Goal: Information Seeking & Learning: Learn about a topic

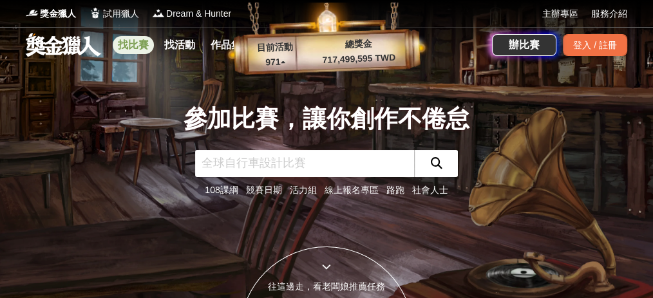
click at [138, 46] on link "找比賽" at bounding box center [133, 45] width 41 height 18
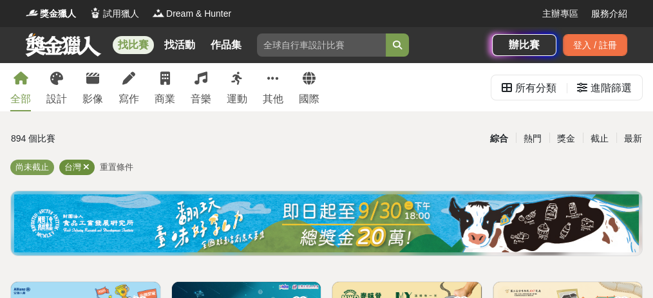
click at [86, 169] on icon at bounding box center [86, 167] width 6 height 8
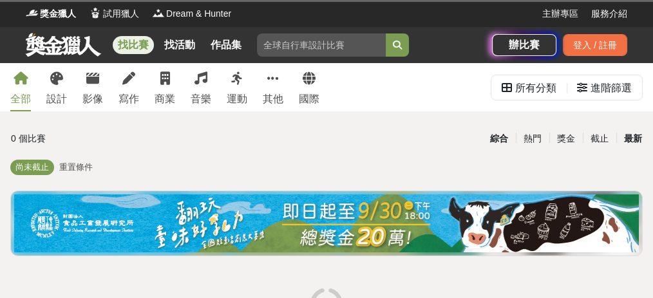
click at [626, 142] on div "最新" at bounding box center [632, 139] width 33 height 23
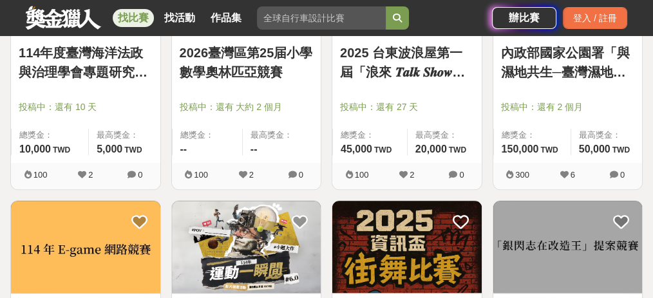
scroll to position [1374, 0]
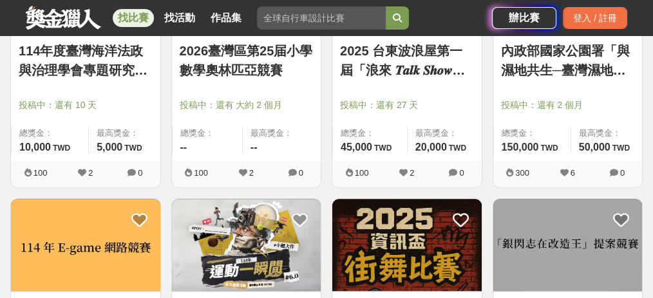
click at [48, 220] on img at bounding box center [85, 245] width 149 height 92
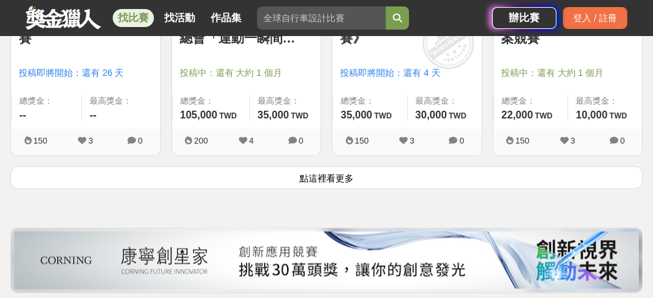
scroll to position [1674, 0]
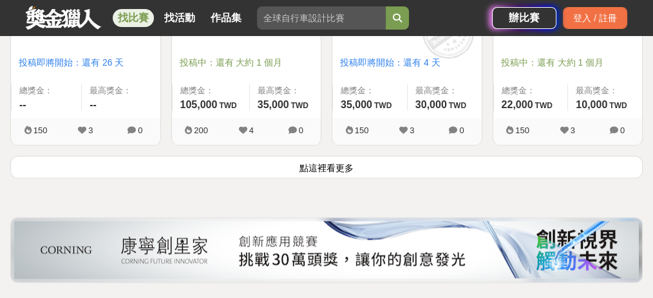
drag, startPoint x: 272, startPoint y: 177, endPoint x: 271, endPoint y: 167, distance: 9.7
click at [271, 167] on button "點這裡看更多" at bounding box center [326, 167] width 632 height 23
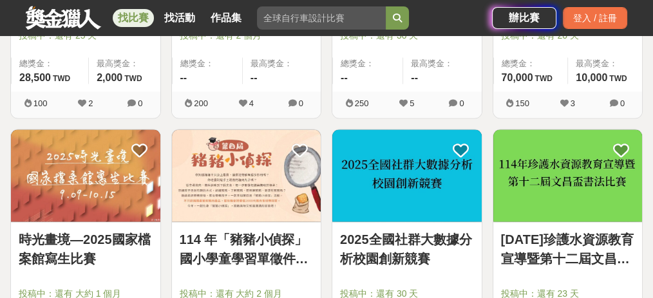
scroll to position [1974, 0]
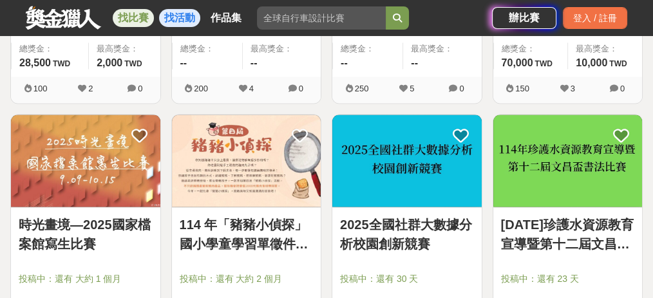
click at [187, 18] on link "找活動" at bounding box center [179, 18] width 41 height 18
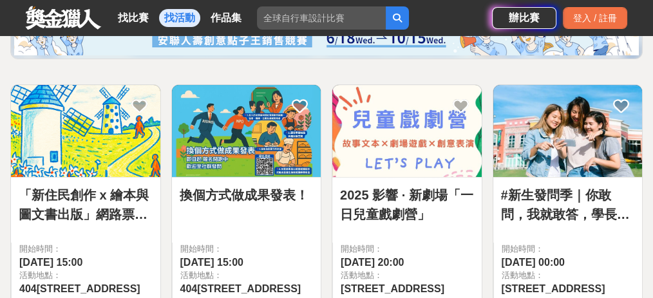
scroll to position [81, 0]
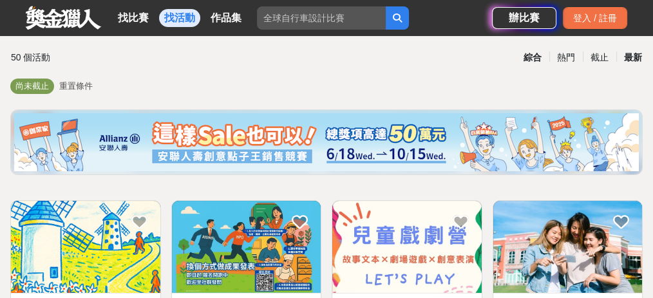
click at [627, 59] on div "最新" at bounding box center [632, 57] width 33 height 23
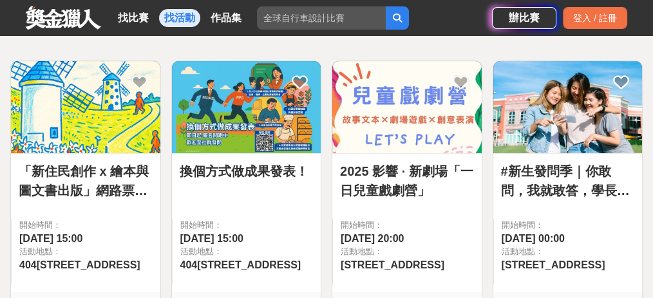
scroll to position [253, 0]
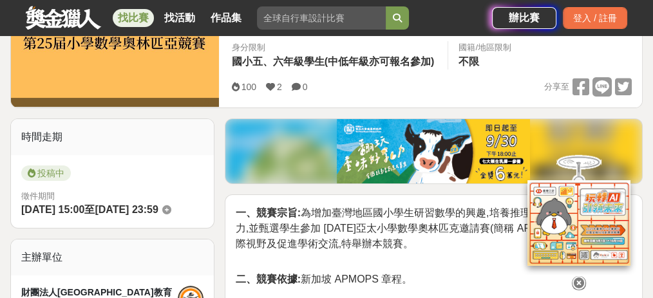
scroll to position [258, 0]
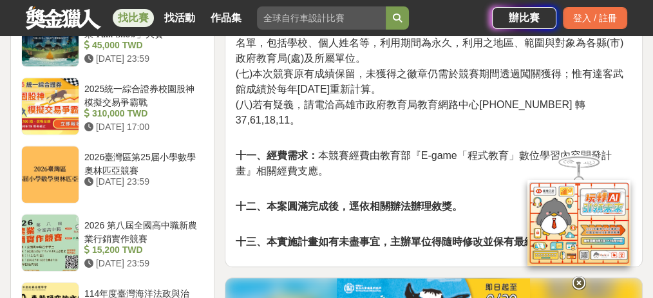
scroll to position [1631, 0]
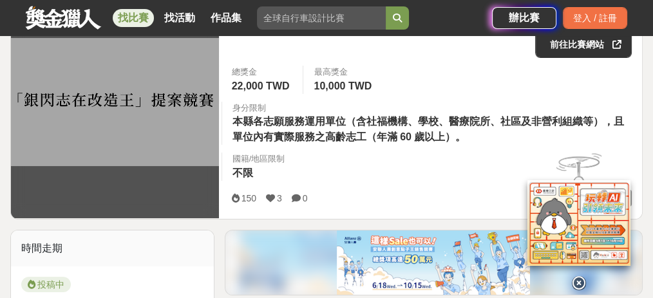
scroll to position [214, 0]
